Goal: Task Accomplishment & Management: Manage account settings

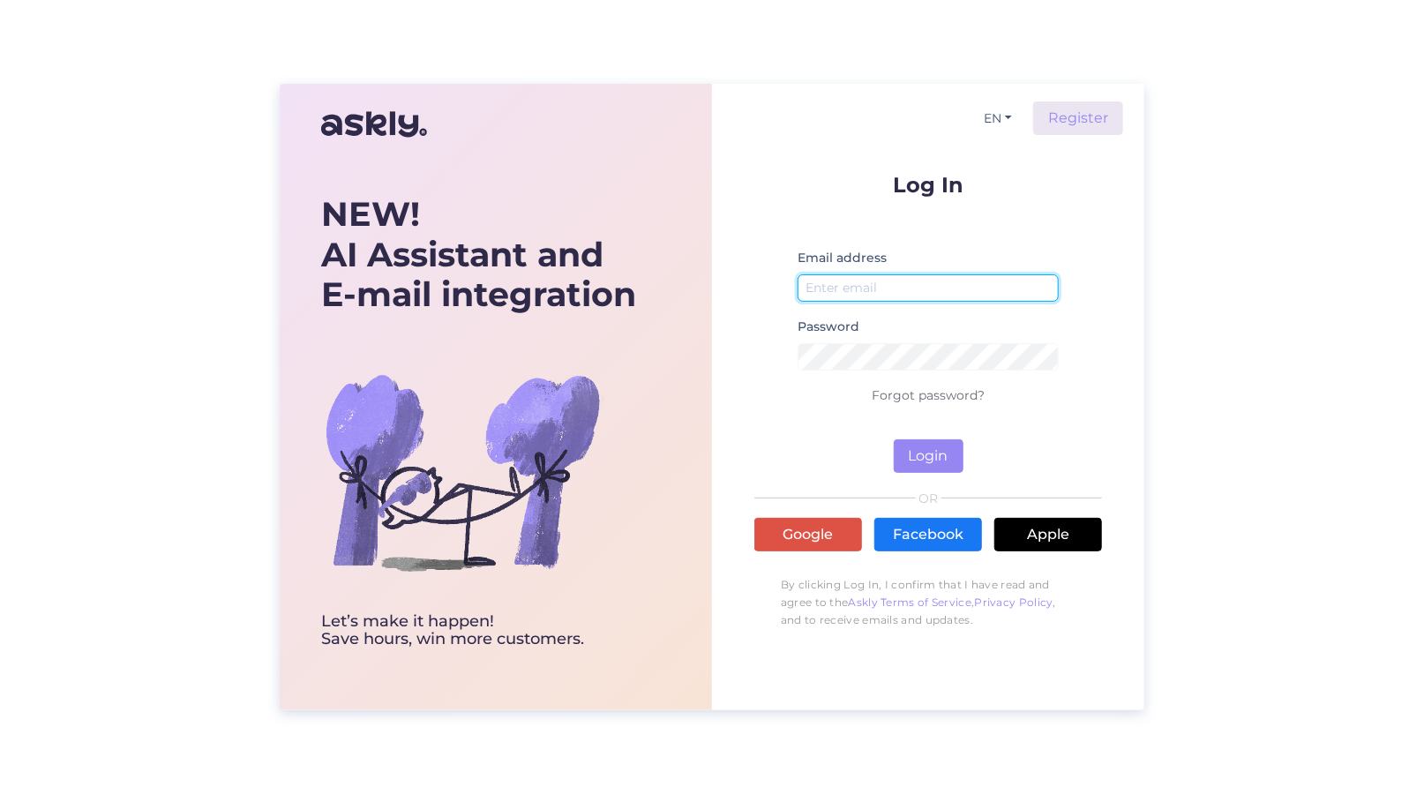
type input "[EMAIL_ADDRESS][DOMAIN_NAME]"
click at [97, 675] on div "NEW! AI Assistant and E-mail integration Let’s make it happen! Save hours, win …" at bounding box center [712, 397] width 1424 height 794
click at [1264, 415] on div "NEW! AI Assistant and E-mail integration Let’s make it happen! Save hours, win …" at bounding box center [712, 397] width 1424 height 794
drag, startPoint x: 188, startPoint y: 362, endPoint x: 182, endPoint y: 282, distance: 79.7
click at [188, 362] on div "NEW! AI Assistant and E-mail integration Let’s make it happen! Save hours, win …" at bounding box center [712, 397] width 1424 height 794
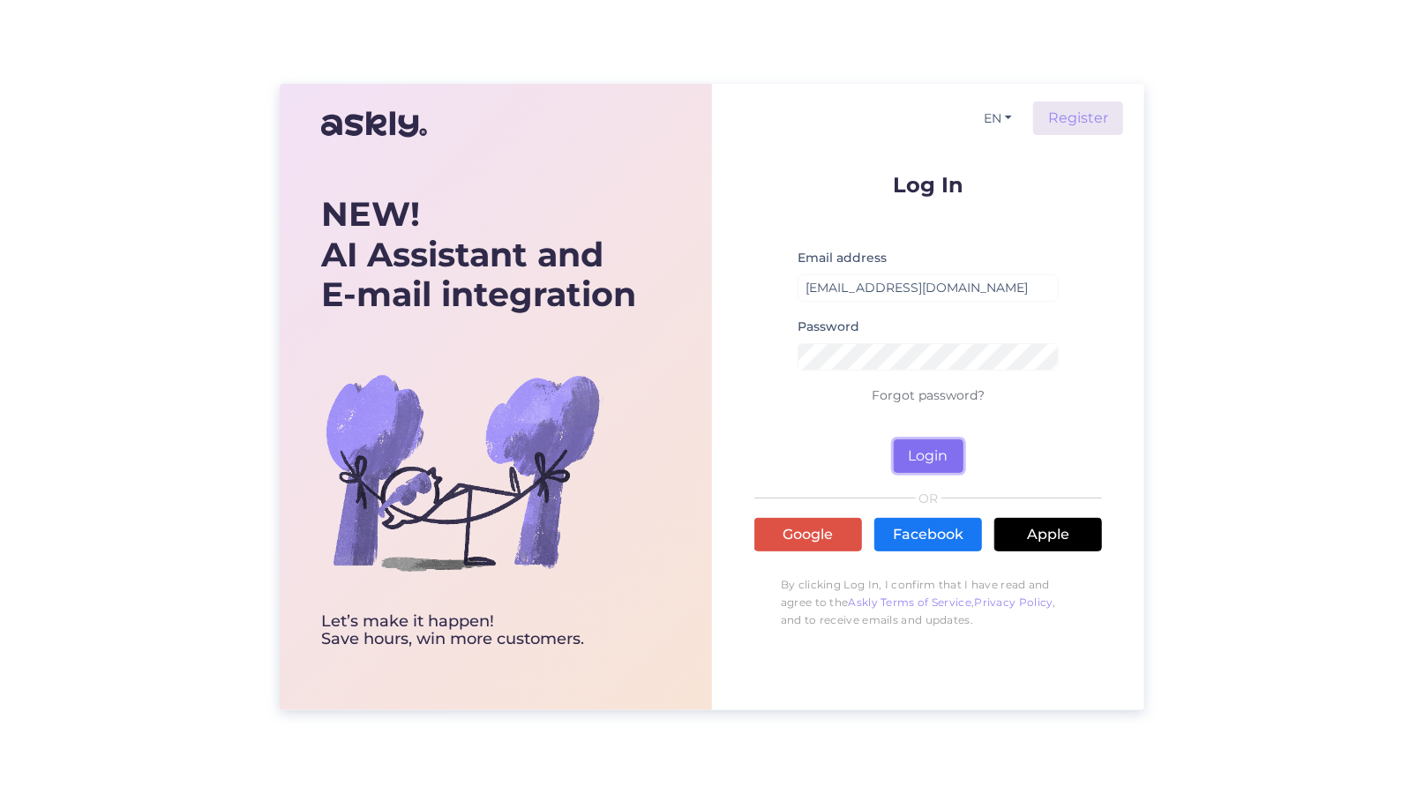
click at [927, 449] on button "Login" at bounding box center [929, 456] width 70 height 34
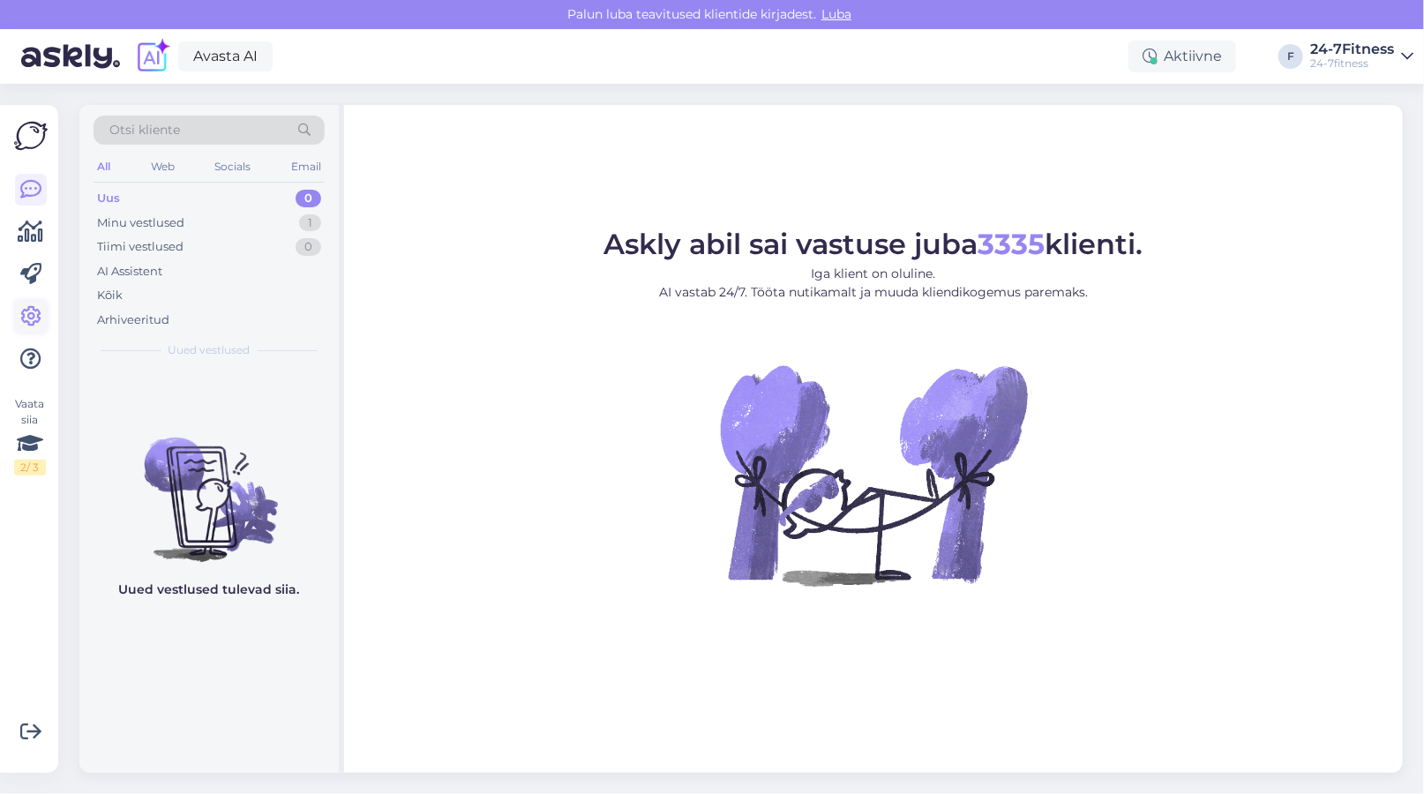
click at [20, 312] on icon at bounding box center [30, 316] width 21 height 21
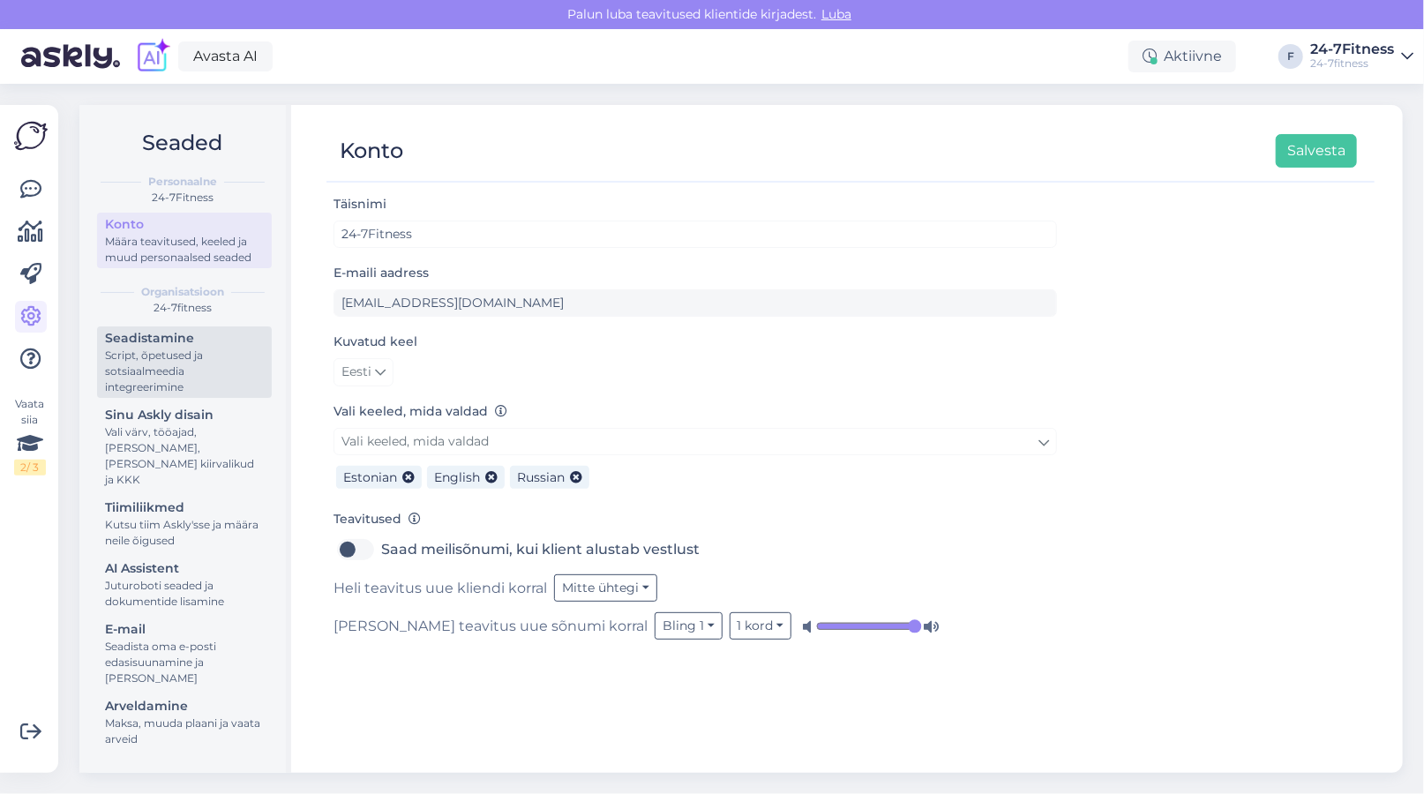
click at [170, 357] on div "Script, õpetused ja sotsiaalmeedia integreerimine" at bounding box center [184, 372] width 159 height 48
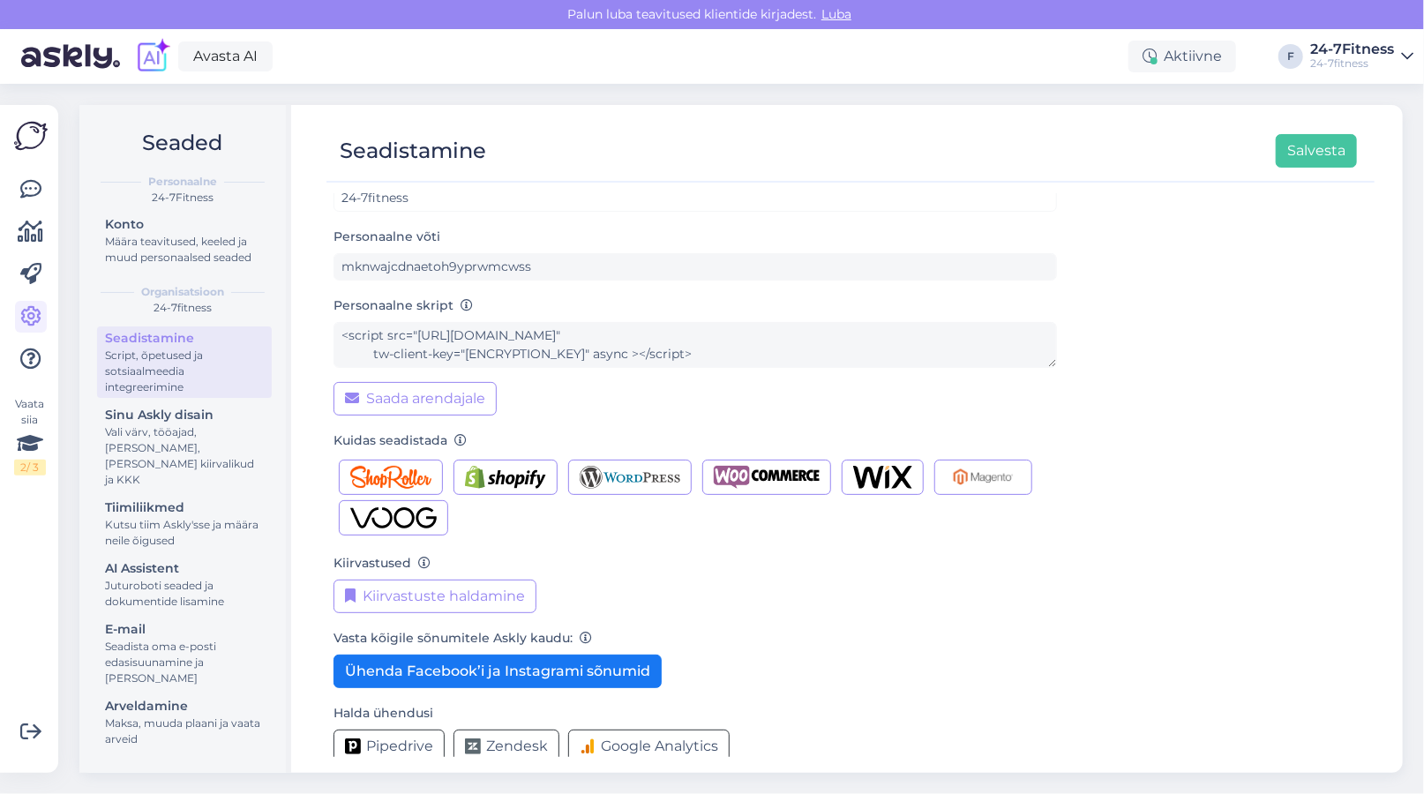
scroll to position [56, 0]
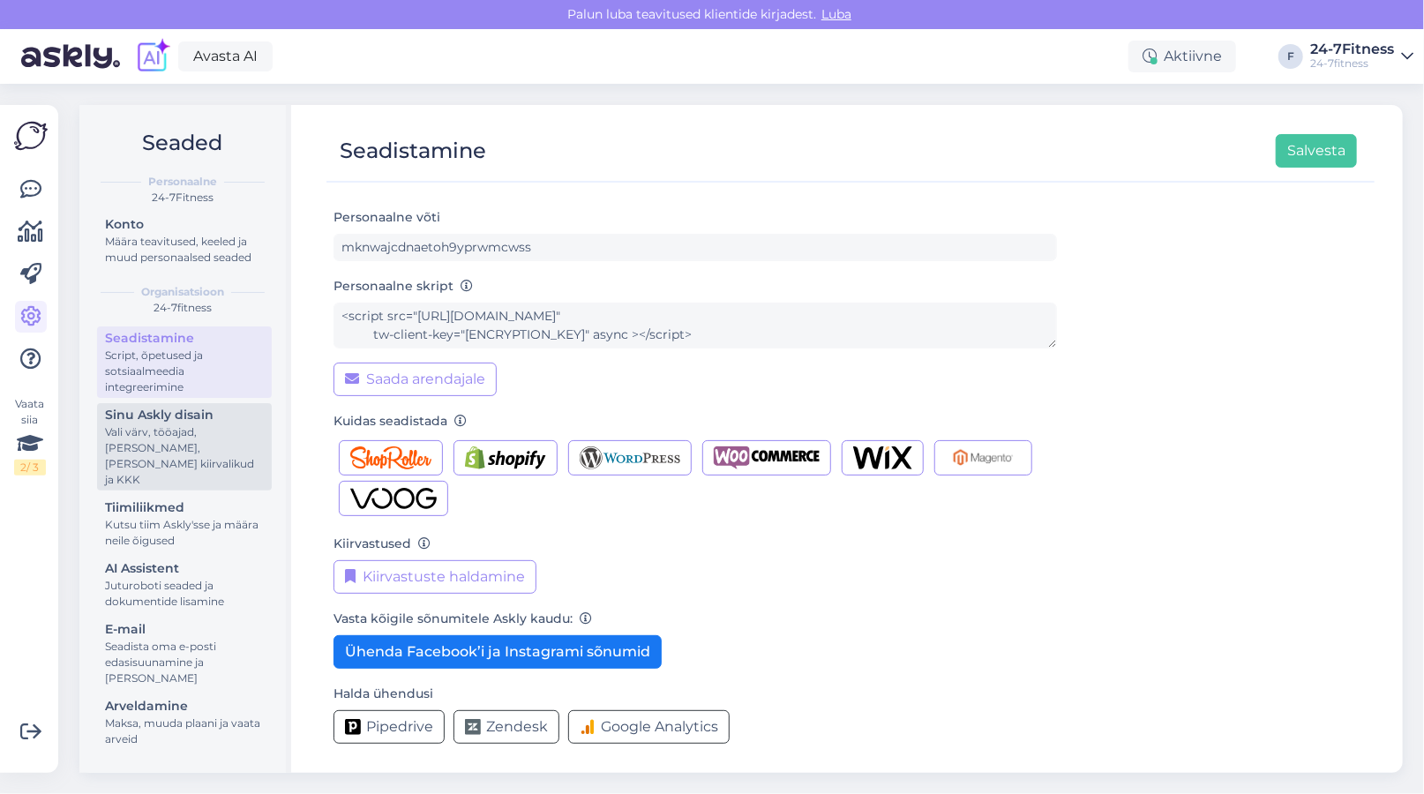
click at [138, 428] on div "Vali värv, tööajad, [PERSON_NAME], [PERSON_NAME] kiirvalikud ja KKK" at bounding box center [184, 456] width 159 height 64
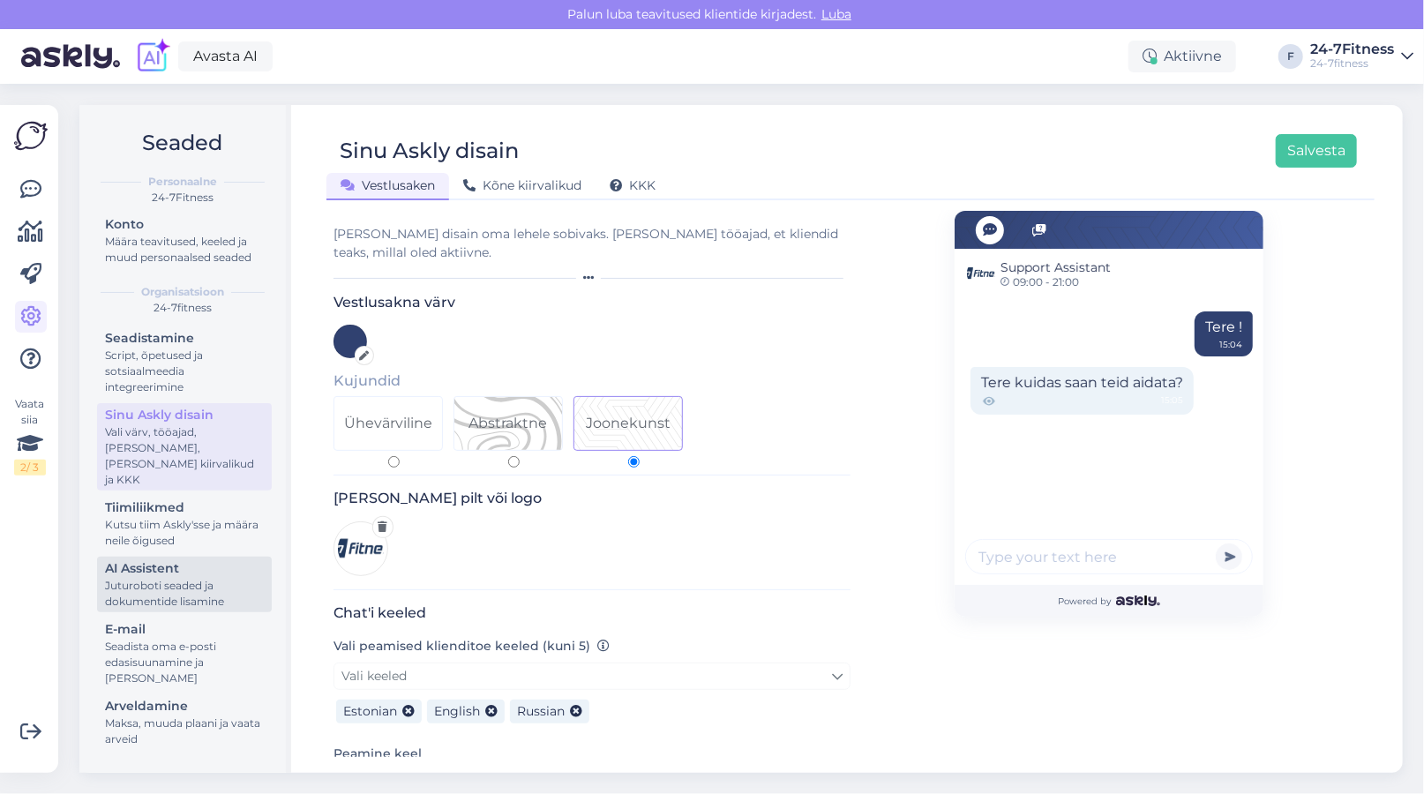
drag, startPoint x: 137, startPoint y: 515, endPoint x: 131, endPoint y: 548, distance: 33.2
click at [137, 517] on div "Kutsu tiim Askly'sse ja määra neile õigused" at bounding box center [184, 533] width 159 height 32
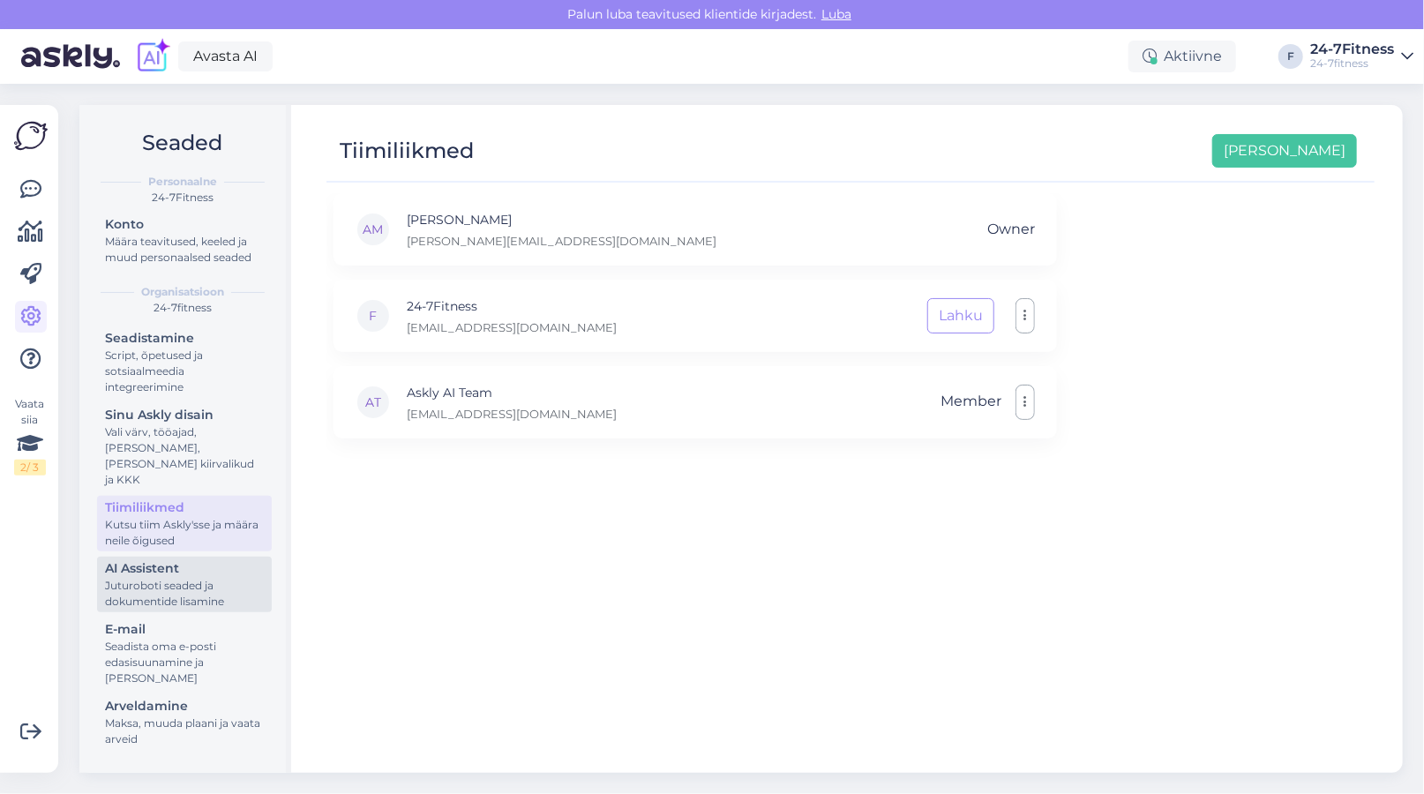
click at [142, 580] on div "Juturoboti seaded ja dokumentide lisamine" at bounding box center [184, 594] width 159 height 32
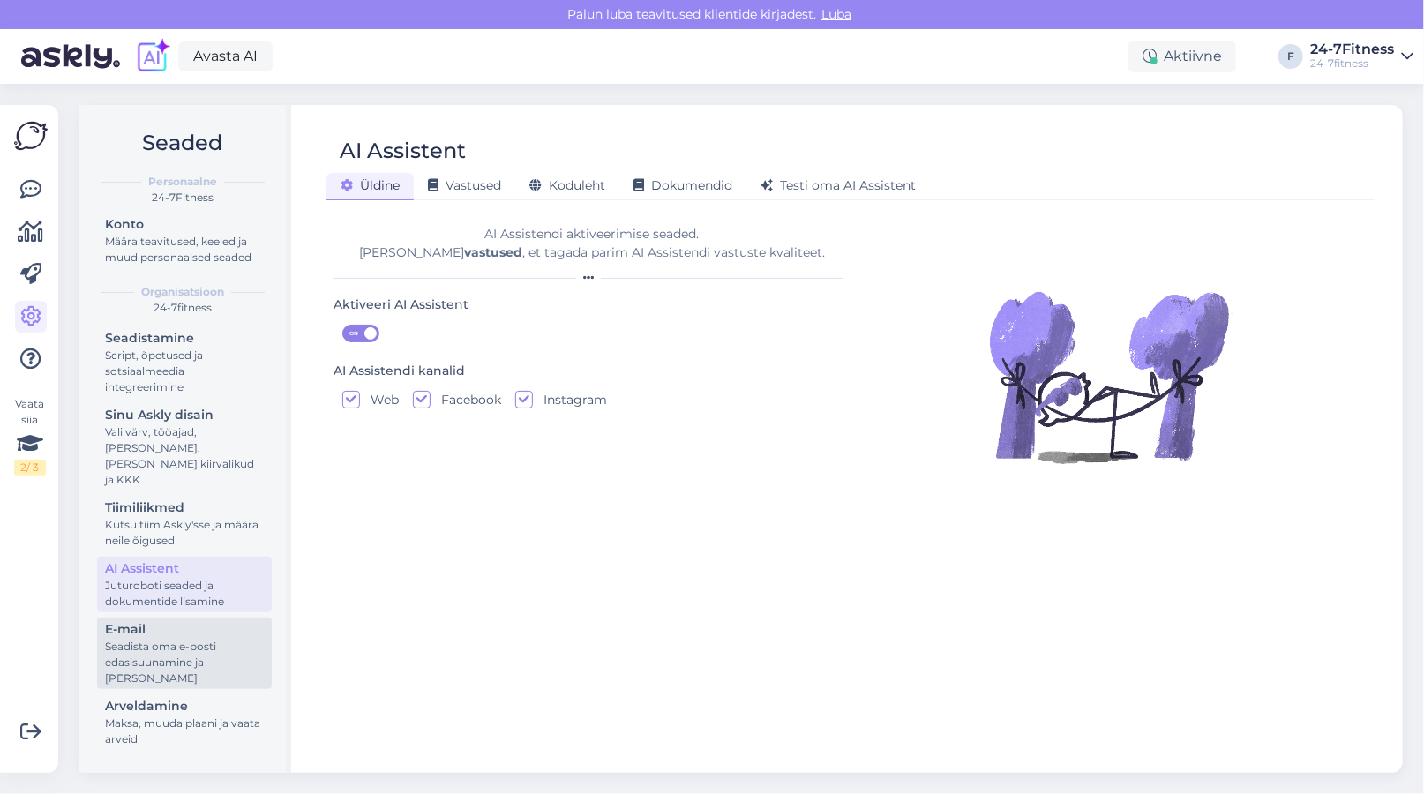
click at [145, 639] on div "Seadista oma e-posti edasisuunamine ja [PERSON_NAME]" at bounding box center [184, 663] width 159 height 48
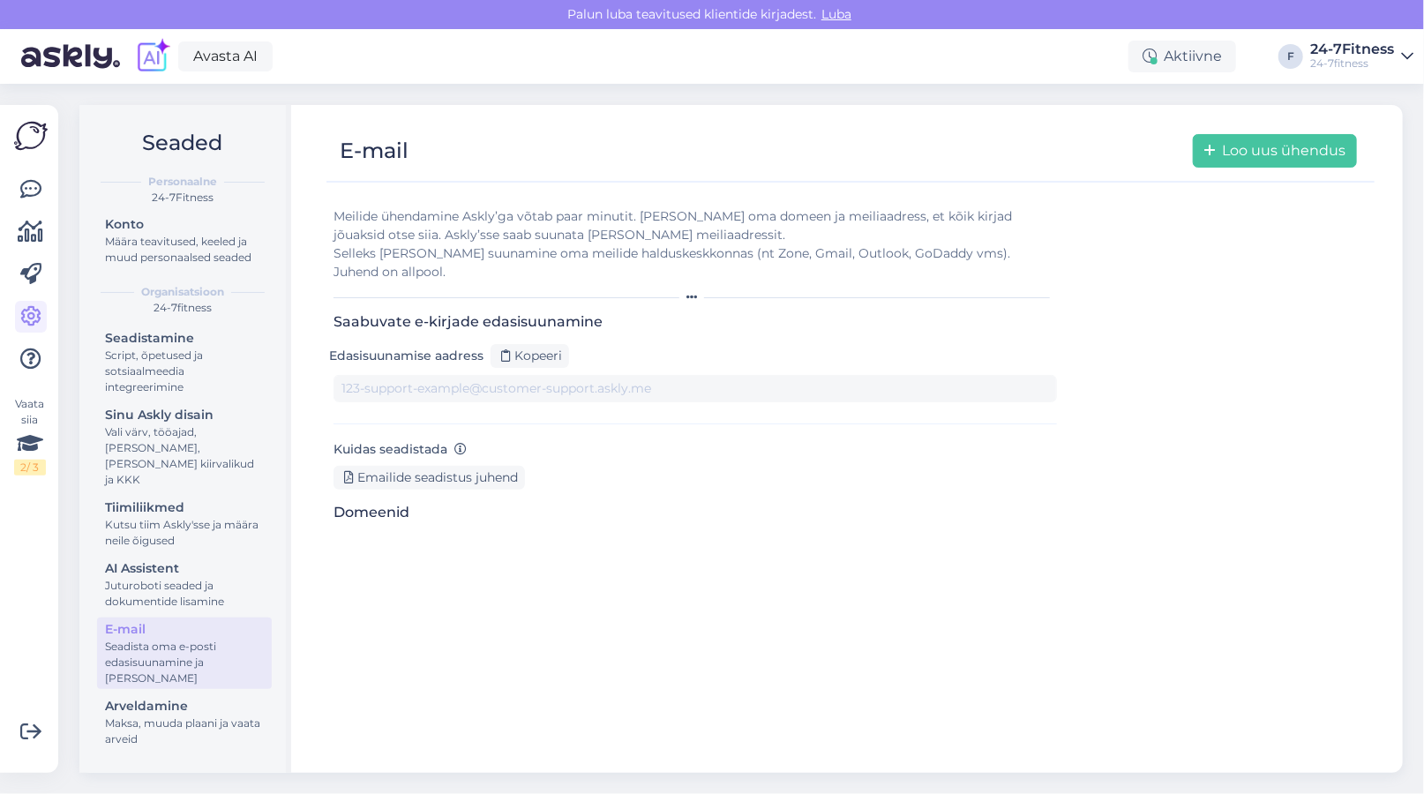
type input "[DOMAIN_NAME][EMAIL_ADDRESS][DOMAIN_NAME]"
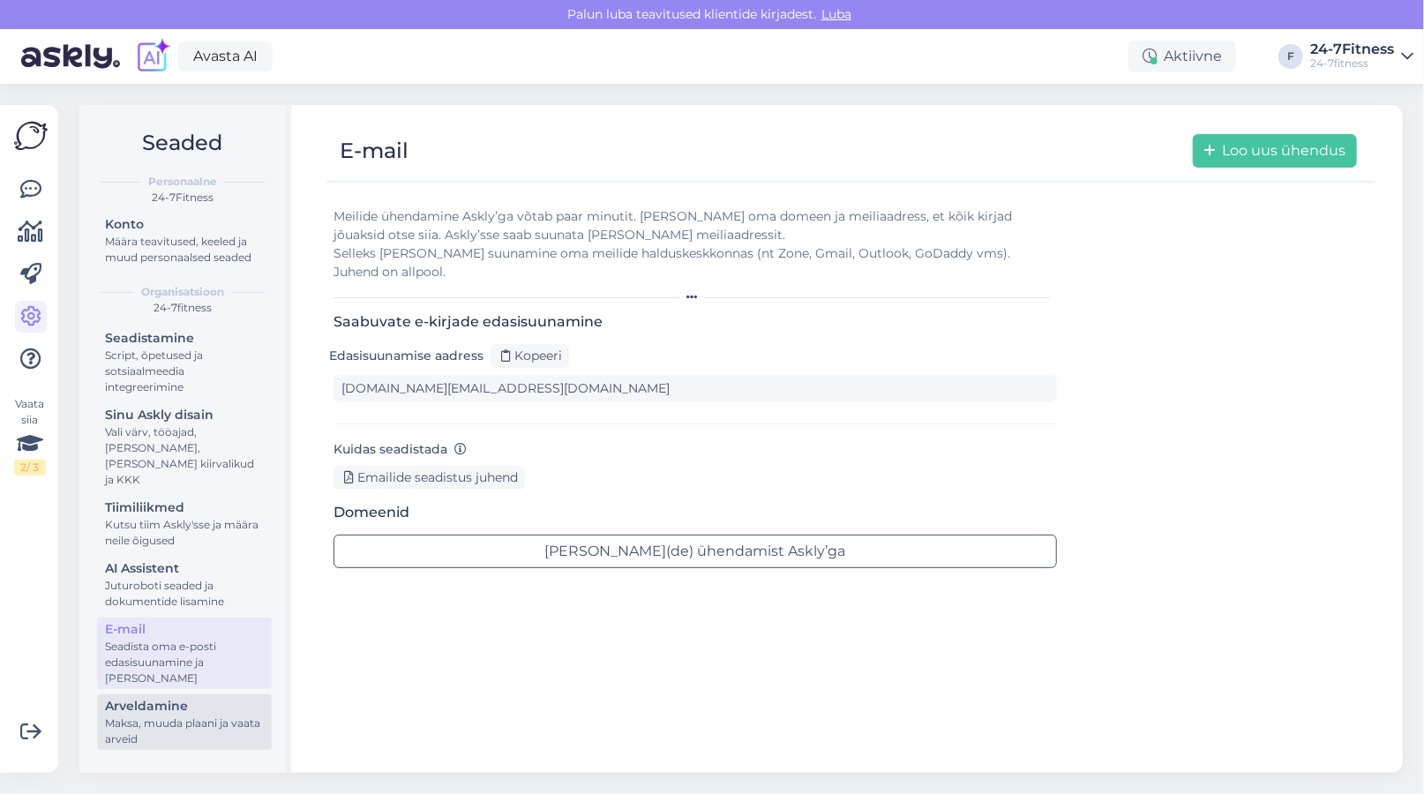
click at [142, 716] on div "Maksa, muuda plaani ja vaata arveid" at bounding box center [184, 732] width 159 height 32
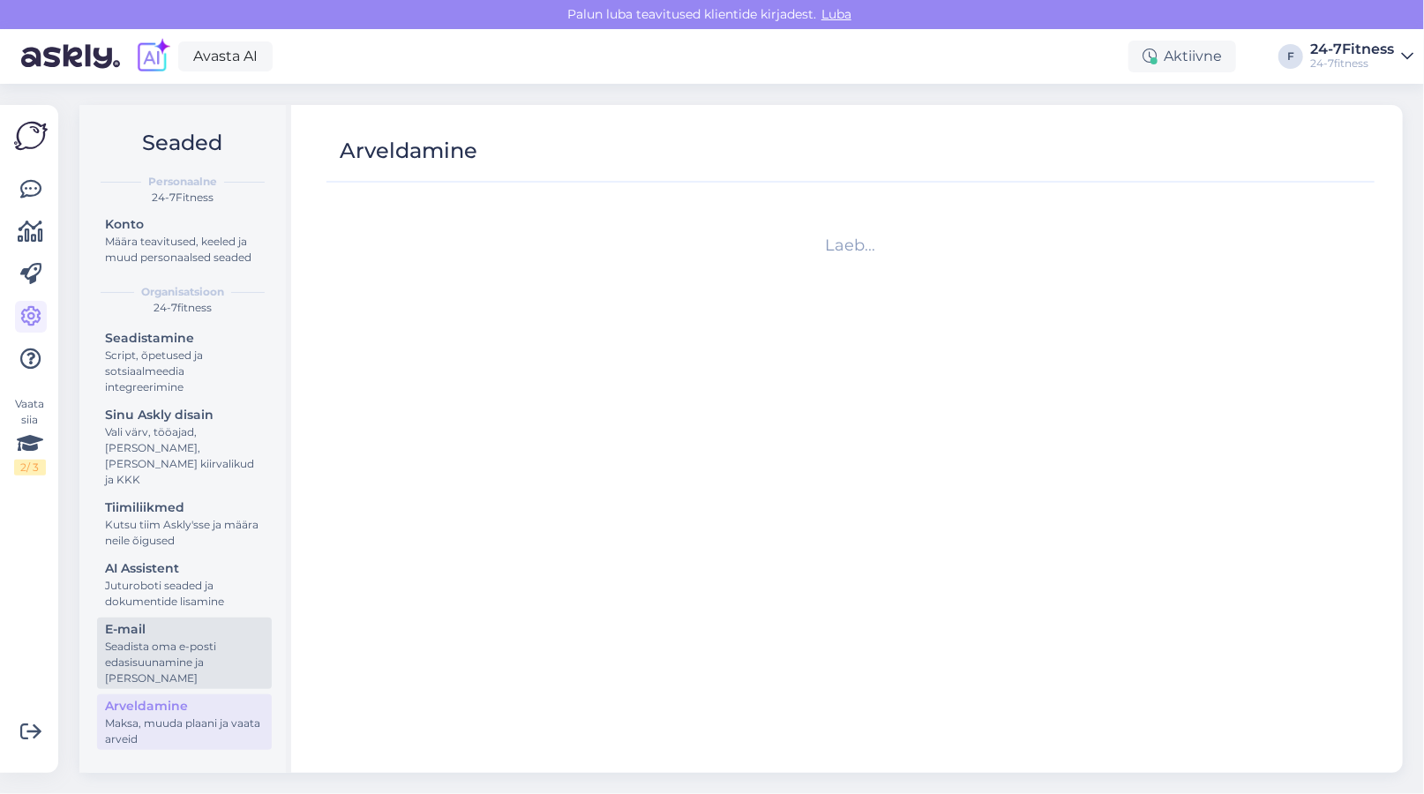
click at [146, 642] on div "Seadista oma e-posti edasisuunamine ja [PERSON_NAME]" at bounding box center [184, 663] width 159 height 48
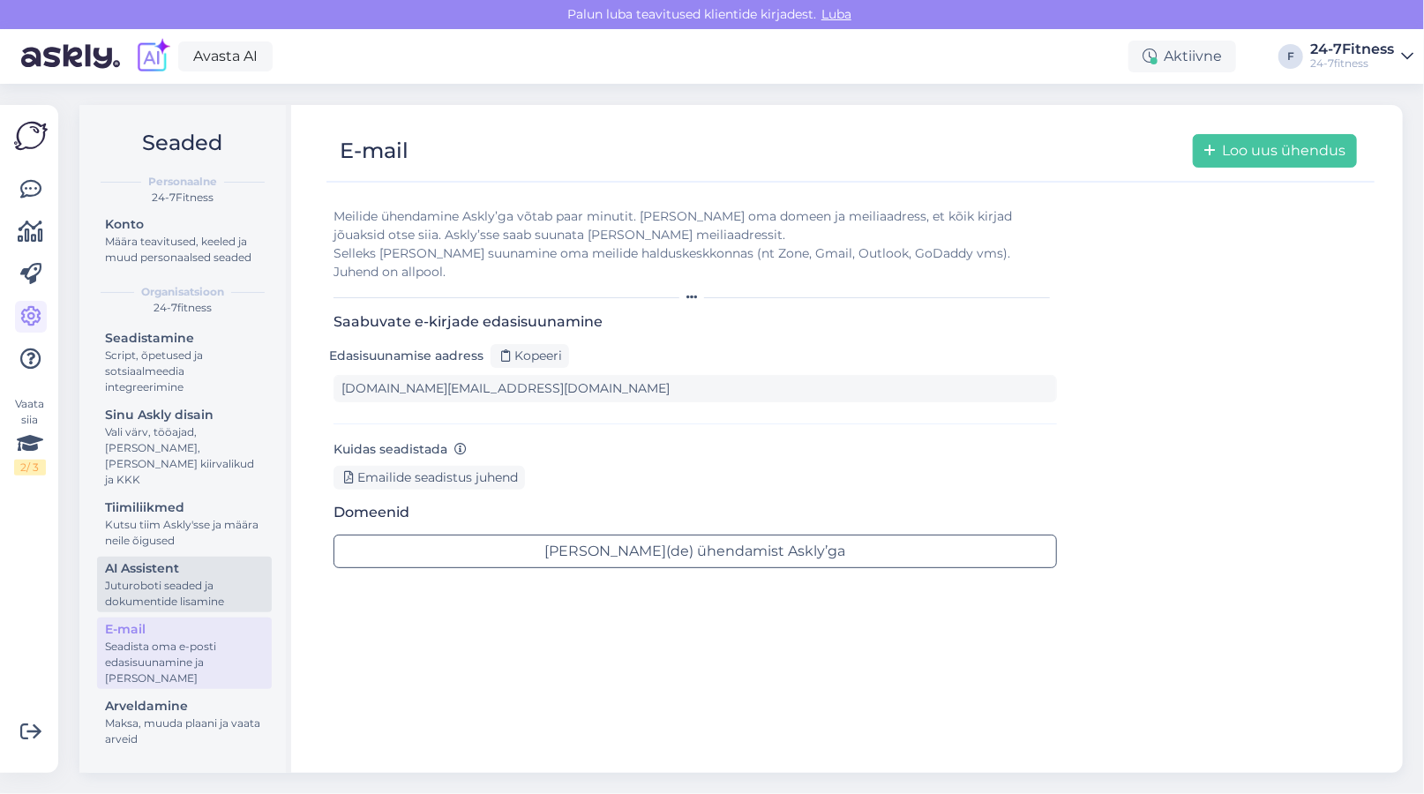
click at [159, 578] on div "Juturoboti seaded ja dokumentide lisamine" at bounding box center [184, 594] width 159 height 32
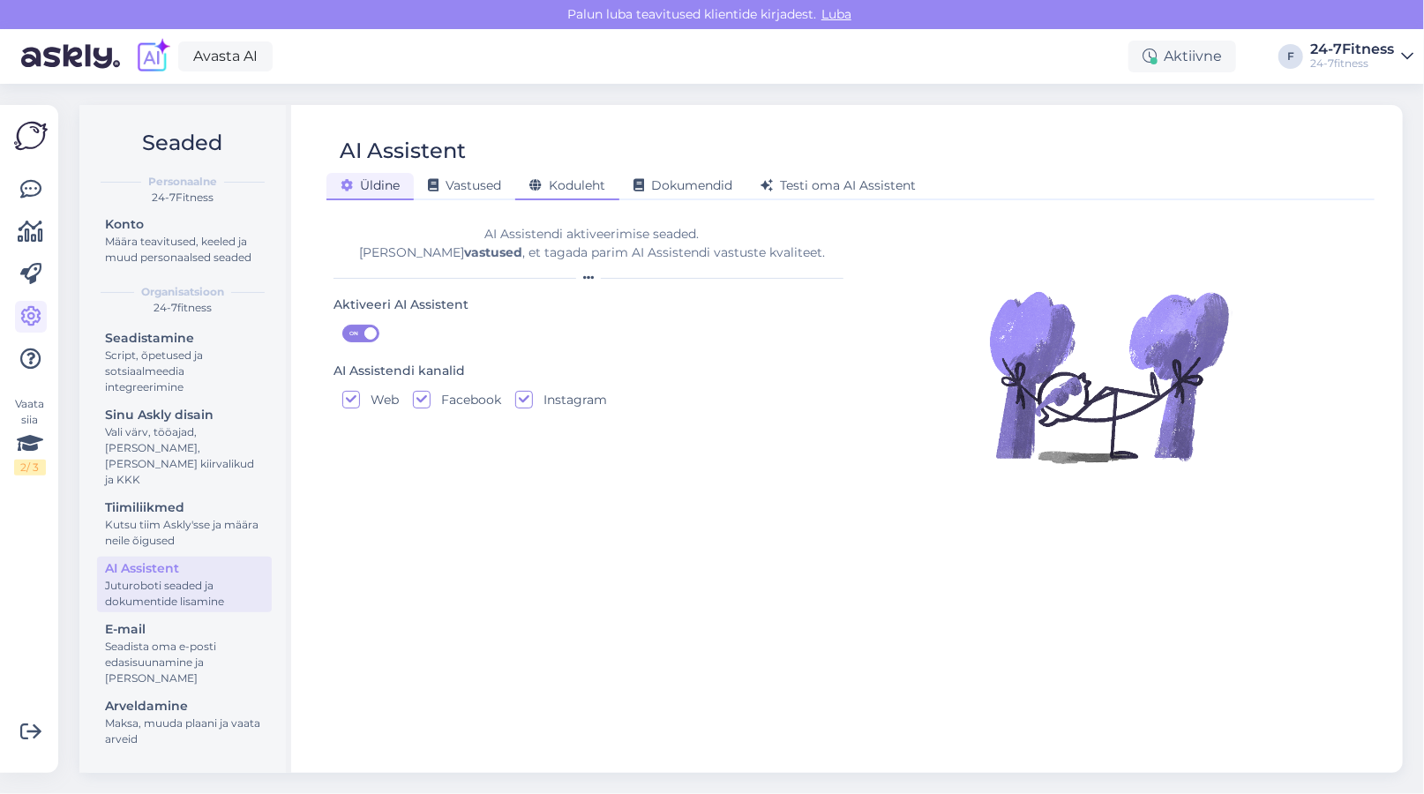
click at [565, 191] on span "Koduleht" at bounding box center [567, 185] width 76 height 16
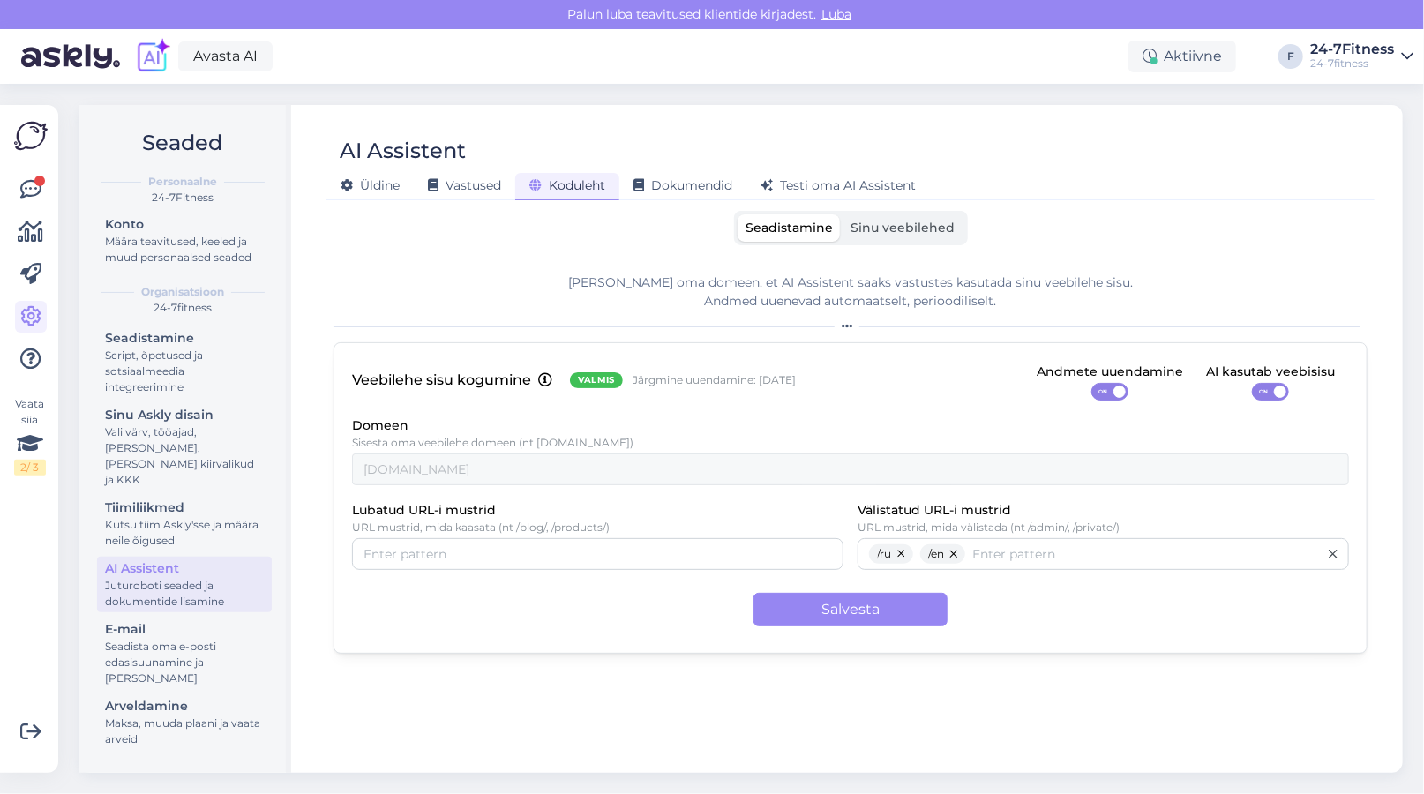
click at [896, 223] on span "Sinu veebilehed" at bounding box center [904, 228] width 104 height 16
click at [843, 214] on input "Sinu veebilehed" at bounding box center [843, 214] width 0 height 0
